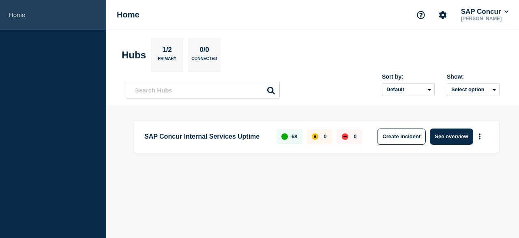
click at [17, 13] on link "Home" at bounding box center [53, 15] width 106 height 30
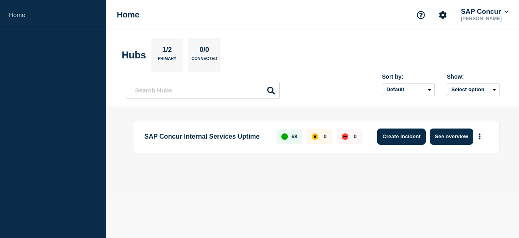
click at [389, 140] on button "Create incident" at bounding box center [401, 137] width 49 height 16
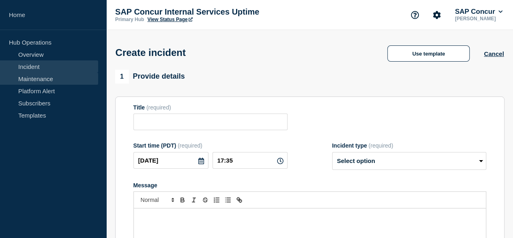
click at [23, 77] on link "Maintenance" at bounding box center [49, 79] width 98 height 12
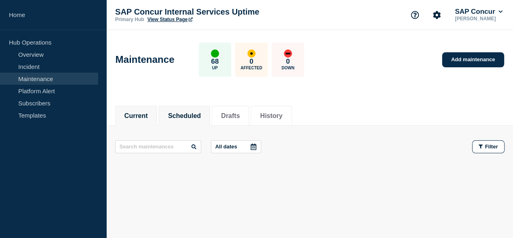
click at [190, 114] on button "Scheduled" at bounding box center [184, 115] width 33 height 7
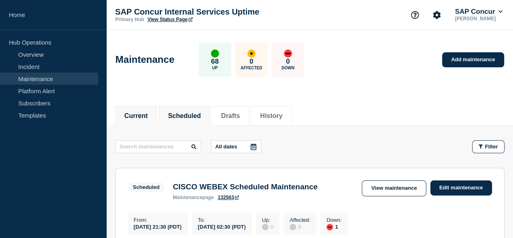
click at [134, 116] on button "Current" at bounding box center [137, 115] width 24 height 7
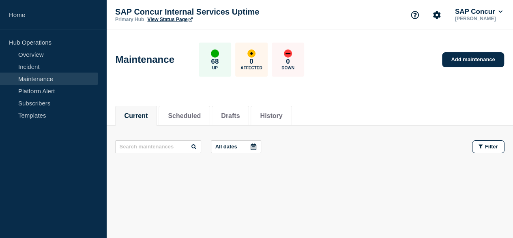
click at [164, 20] on link "View Status Page" at bounding box center [169, 20] width 45 height 6
click at [272, 119] on li "History" at bounding box center [271, 116] width 41 height 20
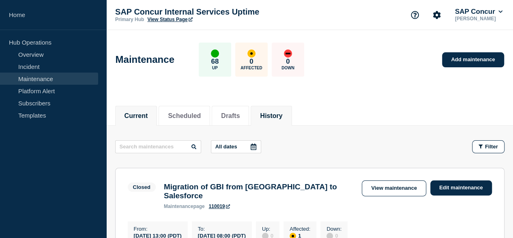
click at [138, 113] on button "Current" at bounding box center [137, 115] width 24 height 7
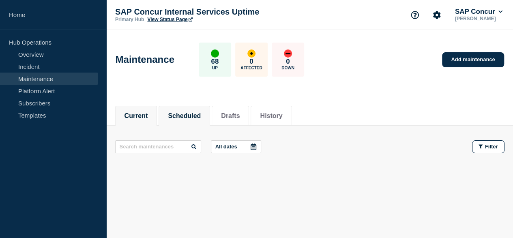
click at [191, 121] on li "Scheduled" at bounding box center [185, 116] width 52 height 20
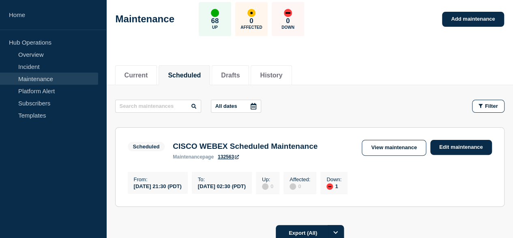
scroll to position [81, 0]
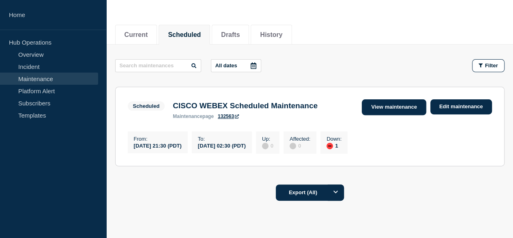
click at [379, 103] on link "View maintenance" at bounding box center [394, 107] width 64 height 16
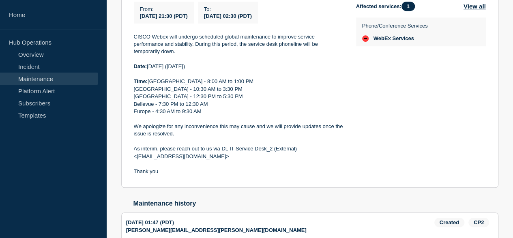
scroll to position [238, 0]
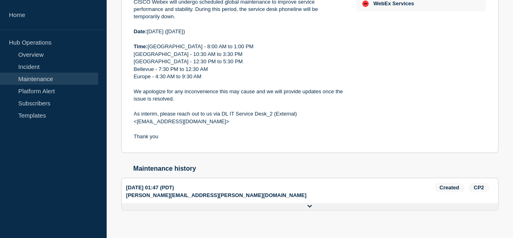
click at [0, 0] on icon at bounding box center [0, 0] width 0 height 0
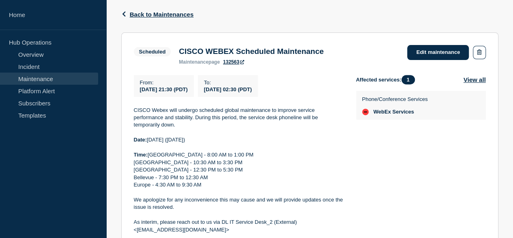
scroll to position [48, 0]
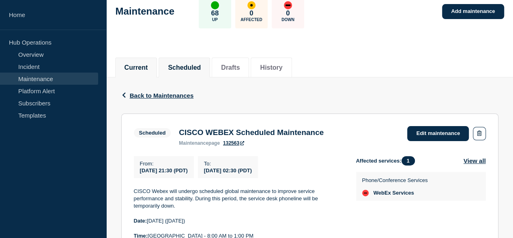
click at [136, 68] on button "Current" at bounding box center [137, 67] width 24 height 7
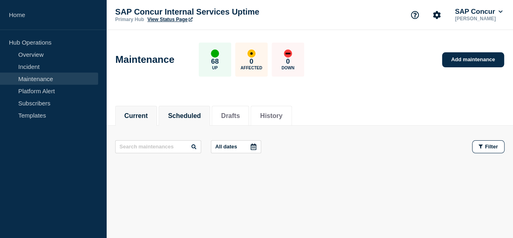
click at [183, 114] on button "Scheduled" at bounding box center [184, 115] width 33 height 7
